Goal: Check status: Check status

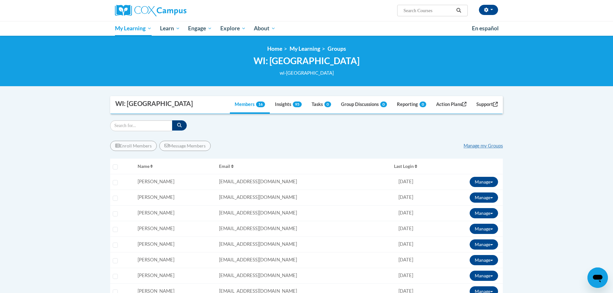
scroll to position [173, 0]
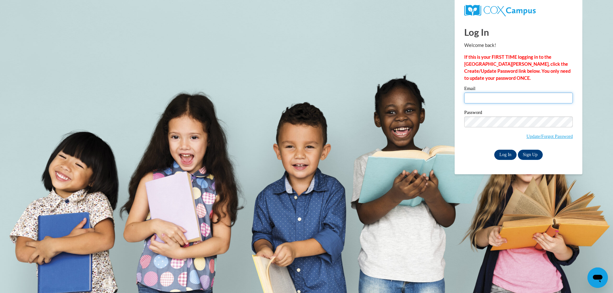
type input "[EMAIL_ADDRESS][DOMAIN_NAME]"
click at [501, 156] on input "Log In" at bounding box center [506, 155] width 22 height 10
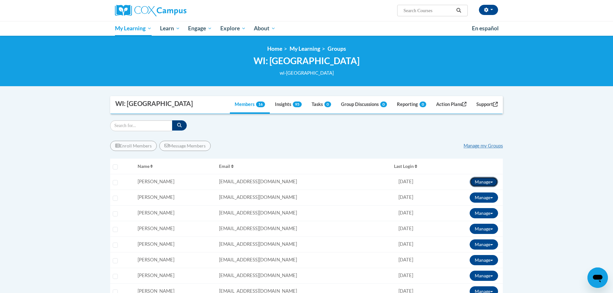
click at [483, 179] on button "Manage" at bounding box center [484, 182] width 28 height 10
click at [481, 205] on link "View Transcript" at bounding box center [475, 205] width 52 height 10
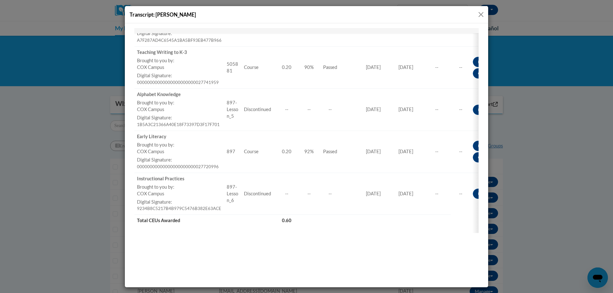
scroll to position [162, 0]
click at [482, 15] on button "Close" at bounding box center [481, 15] width 8 height 8
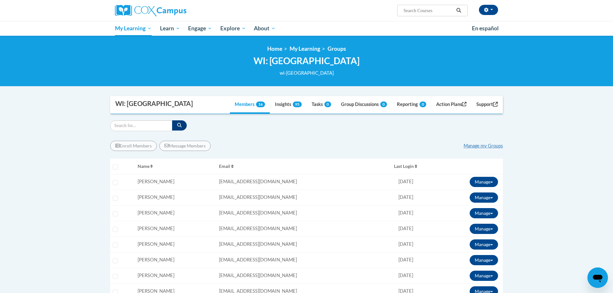
scroll to position [0, 0]
click at [489, 212] on button "Manage" at bounding box center [484, 213] width 28 height 10
click at [486, 234] on link "View Transcript" at bounding box center [475, 236] width 52 height 10
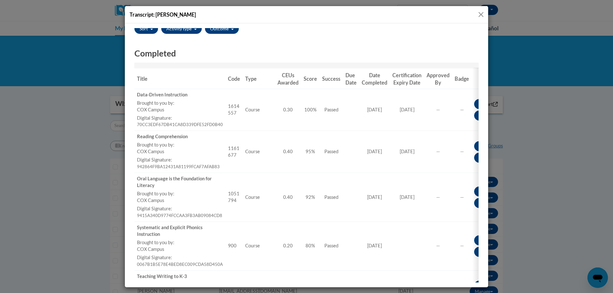
scroll to position [69, 0]
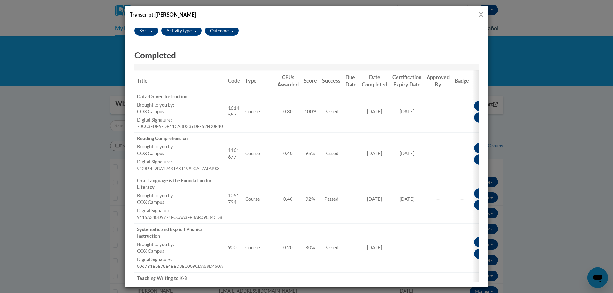
click at [482, 12] on button "Close" at bounding box center [481, 15] width 8 height 8
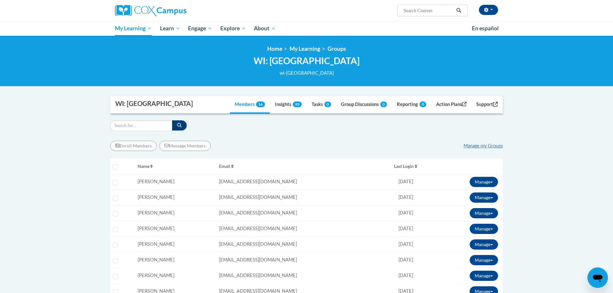
scroll to position [0, 0]
click at [477, 228] on button "Manage" at bounding box center [484, 229] width 28 height 10
click at [475, 250] on link "View Transcript" at bounding box center [475, 252] width 52 height 10
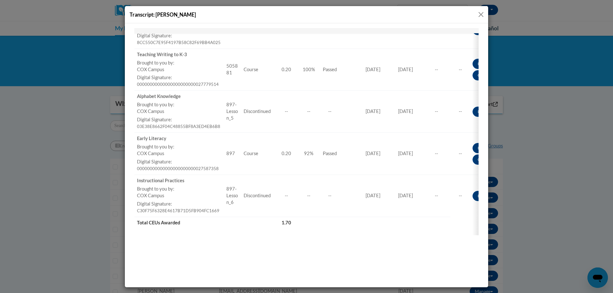
scroll to position [293, 0]
click at [481, 16] on button "Close" at bounding box center [481, 15] width 8 height 8
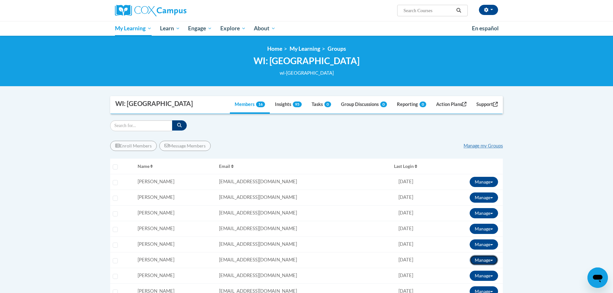
click at [483, 260] on button "Manage" at bounding box center [484, 260] width 28 height 10
click at [482, 282] on link "View Transcript" at bounding box center [475, 283] width 52 height 10
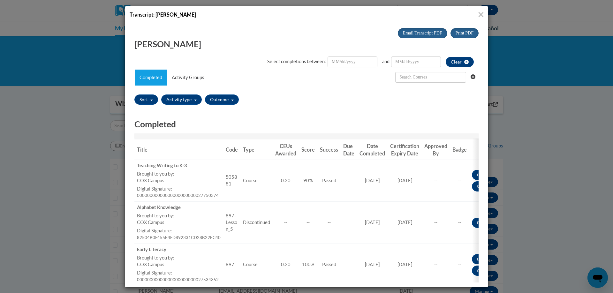
click at [479, 15] on button "Close" at bounding box center [481, 15] width 8 height 8
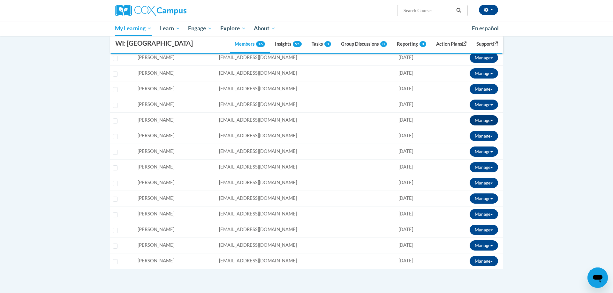
scroll to position [160, 0]
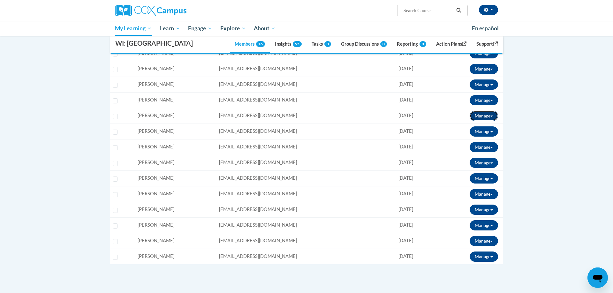
click at [489, 119] on button "Manage" at bounding box center [484, 116] width 28 height 10
click at [489, 137] on link "View Transcript" at bounding box center [475, 139] width 52 height 10
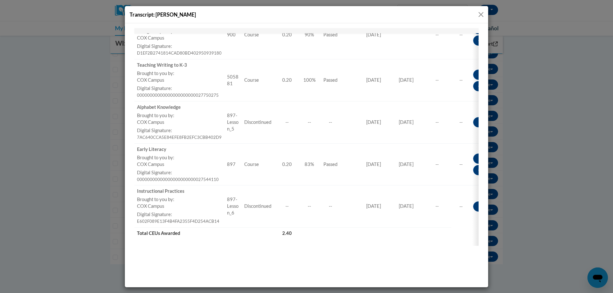
scroll to position [380, 0]
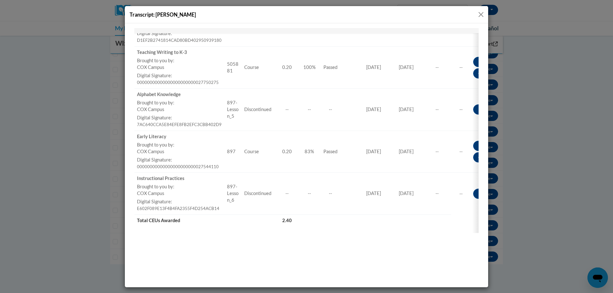
click at [480, 15] on button "Close" at bounding box center [481, 15] width 8 height 8
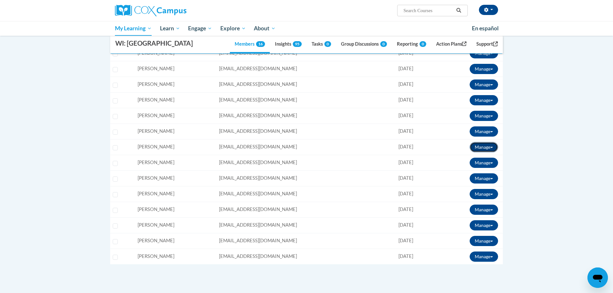
click at [486, 145] on button "Manage" at bounding box center [484, 147] width 28 height 10
click at [479, 167] on link "View Transcript" at bounding box center [475, 170] width 52 height 10
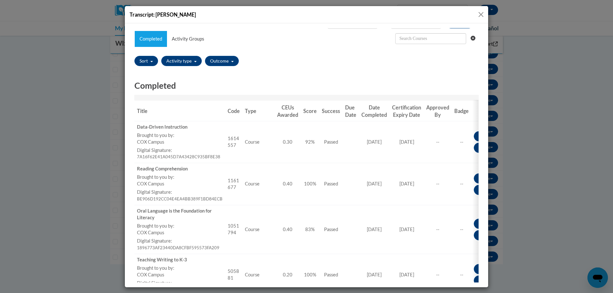
scroll to position [38, 0]
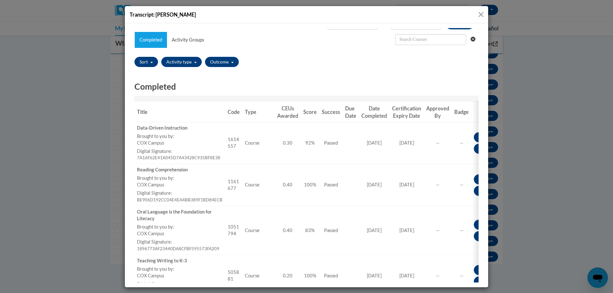
click at [481, 15] on button "Close" at bounding box center [481, 15] width 8 height 8
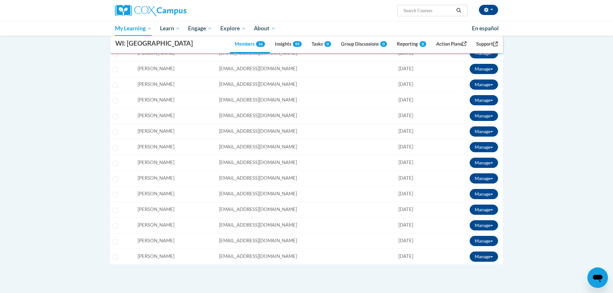
scroll to position [0, 0]
click at [480, 164] on button "Manage" at bounding box center [484, 163] width 28 height 10
click at [479, 184] on link "View Transcript" at bounding box center [475, 186] width 52 height 10
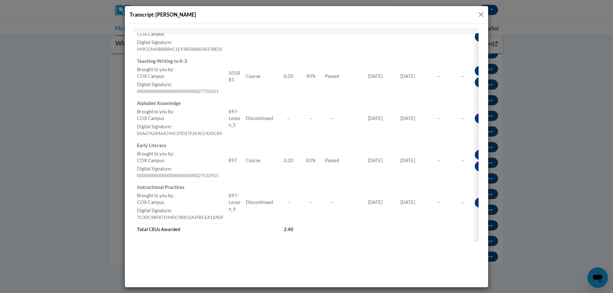
scroll to position [380, 0]
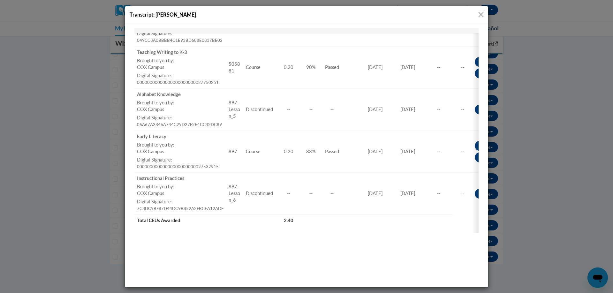
click at [481, 17] on button "Close" at bounding box center [481, 15] width 8 height 8
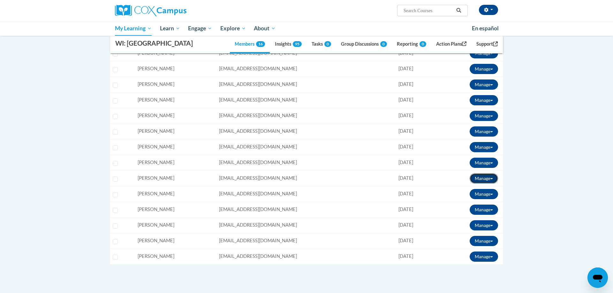
click at [479, 183] on button "Manage" at bounding box center [484, 178] width 28 height 10
click at [477, 202] on link "View Transcript" at bounding box center [475, 201] width 52 height 10
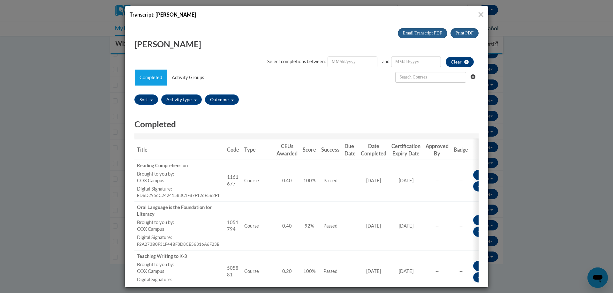
click at [483, 13] on button "Close" at bounding box center [481, 15] width 8 height 8
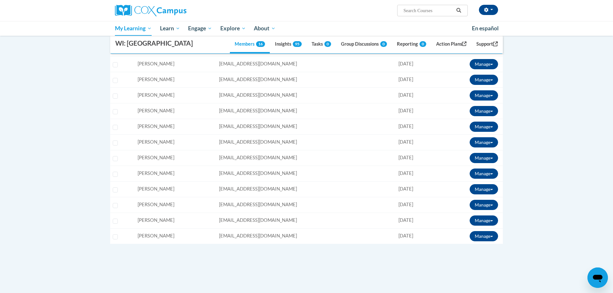
scroll to position [191, 0]
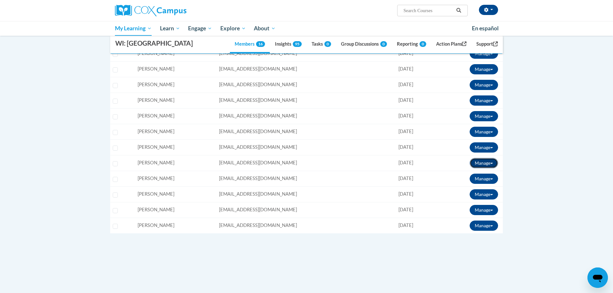
click at [485, 160] on button "Manage" at bounding box center [484, 163] width 28 height 10
click at [480, 186] on link "View Transcript" at bounding box center [475, 186] width 52 height 10
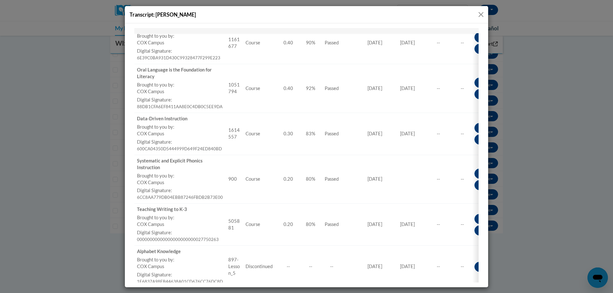
scroll to position [0, 0]
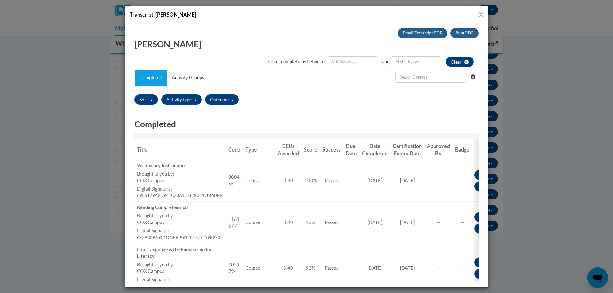
click at [481, 14] on button "Close" at bounding box center [481, 15] width 8 height 8
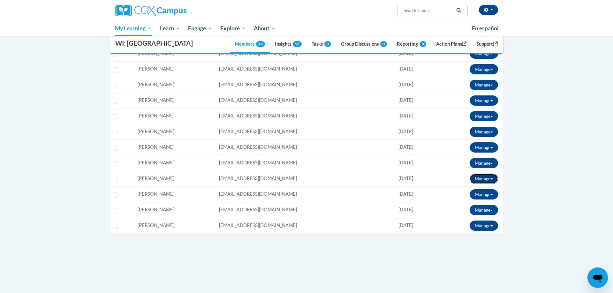
click at [488, 178] on button "Manage" at bounding box center [484, 179] width 28 height 10
click at [483, 202] on link "View Transcript" at bounding box center [475, 202] width 52 height 10
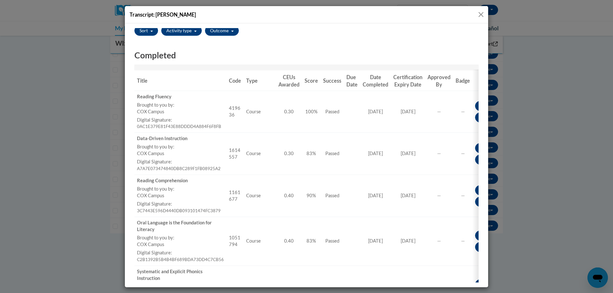
scroll to position [66, 0]
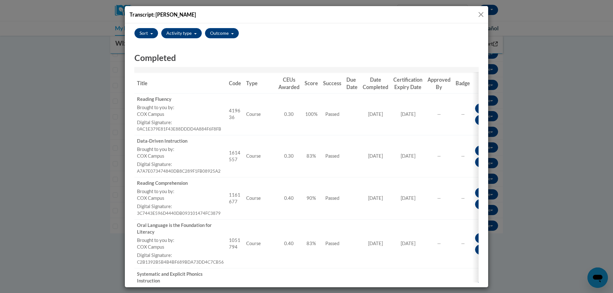
click at [482, 14] on button "Close" at bounding box center [481, 15] width 8 height 8
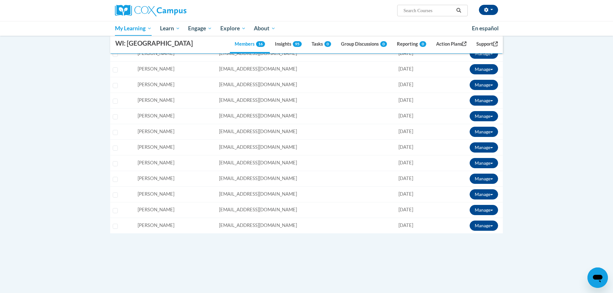
scroll to position [0, 0]
click at [486, 195] on button "Manage" at bounding box center [484, 194] width 28 height 10
click at [478, 217] on link "View Transcript" at bounding box center [475, 217] width 52 height 10
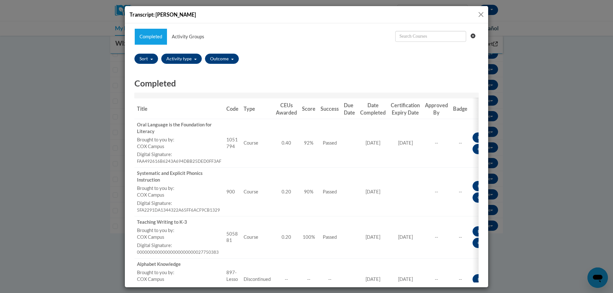
scroll to position [39, 0]
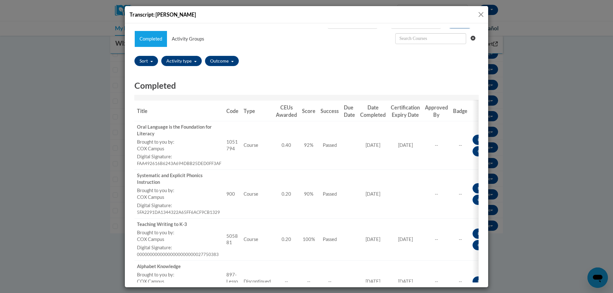
click at [480, 18] on button "Close" at bounding box center [481, 15] width 8 height 8
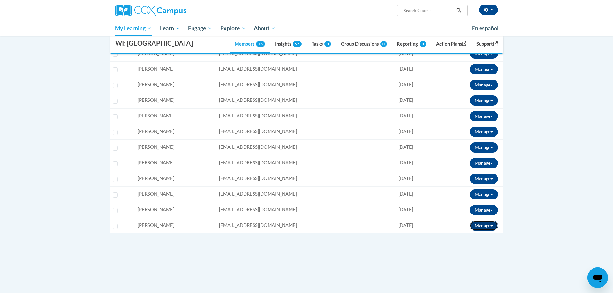
click at [482, 226] on button "Manage" at bounding box center [484, 226] width 28 height 10
click at [481, 250] on link "View Transcript" at bounding box center [475, 249] width 52 height 10
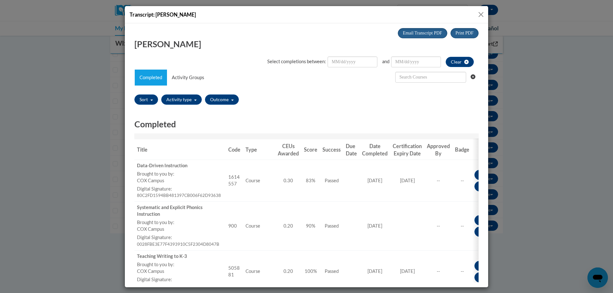
click at [481, 15] on button "Close" at bounding box center [481, 15] width 8 height 8
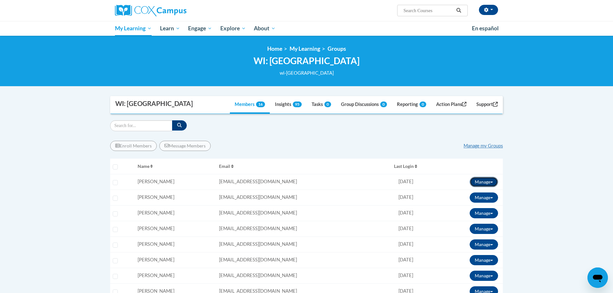
click at [479, 181] on button "Manage" at bounding box center [484, 182] width 28 height 10
click at [479, 205] on link "View Transcript" at bounding box center [475, 205] width 52 height 10
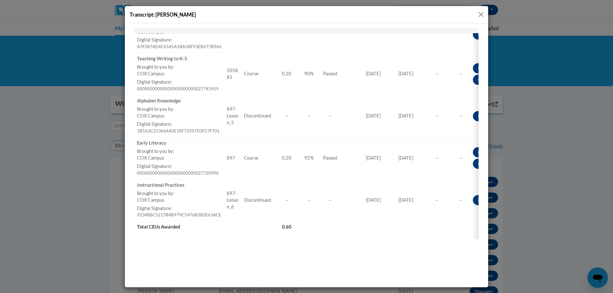
scroll to position [162, 0]
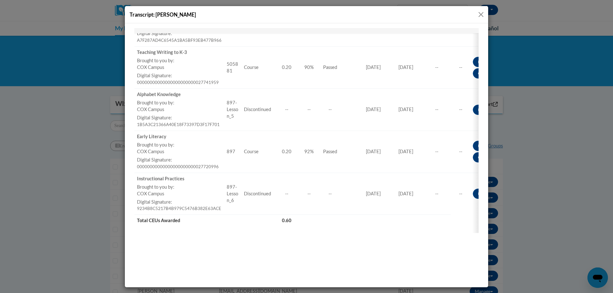
click at [481, 16] on button "Close" at bounding box center [481, 15] width 8 height 8
